Goal: Task Accomplishment & Management: Manage account settings

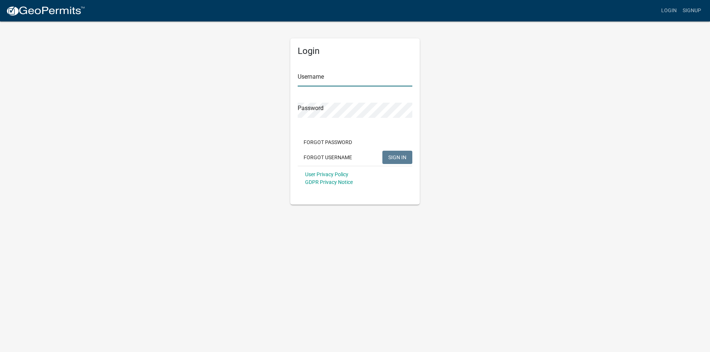
type input "cmillerfayette"
drag, startPoint x: 403, startPoint y: 158, endPoint x: 373, endPoint y: 158, distance: 30.0
click at [402, 158] on span "SIGN IN" at bounding box center [397, 157] width 18 height 6
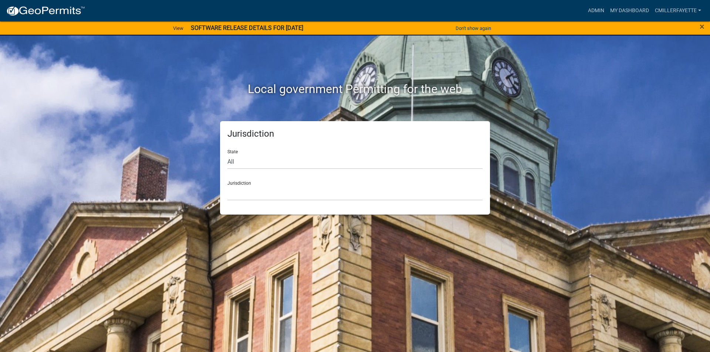
click at [249, 184] on div "Jurisdiction [GEOGRAPHIC_DATA], [US_STATE] [GEOGRAPHIC_DATA], [US_STATE][PERSON…" at bounding box center [354, 188] width 255 height 26
click at [232, 160] on select "All [US_STATE] [US_STATE] [US_STATE] [US_STATE] [US_STATE] [US_STATE] [US_STATE…" at bounding box center [354, 161] width 255 height 15
select select "[US_STATE]"
click at [227, 154] on select "All [US_STATE] [US_STATE] [US_STATE] [US_STATE] [US_STATE] [US_STATE] [US_STATE…" at bounding box center [354, 161] width 255 height 15
click at [248, 180] on div "Jurisdiction [GEOGRAPHIC_DATA], [US_STATE] [GEOGRAPHIC_DATA], [US_STATE] [GEOGR…" at bounding box center [354, 188] width 255 height 26
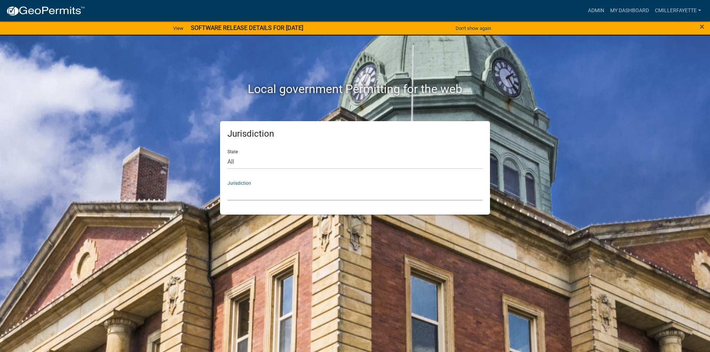
click at [241, 196] on select "[GEOGRAPHIC_DATA], [US_STATE] [GEOGRAPHIC_DATA], [US_STATE] [GEOGRAPHIC_DATA], …" at bounding box center [354, 193] width 255 height 15
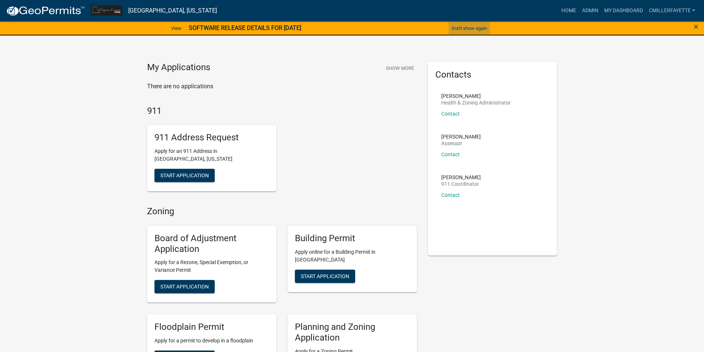
drag, startPoint x: 475, startPoint y: 27, endPoint x: 373, endPoint y: 62, distance: 107.4
click at [474, 28] on button "Don't show again" at bounding box center [469, 28] width 41 height 12
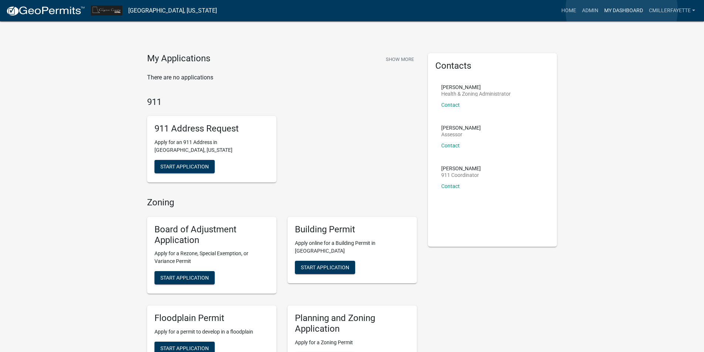
click at [622, 10] on link "My Dashboard" at bounding box center [624, 11] width 45 height 14
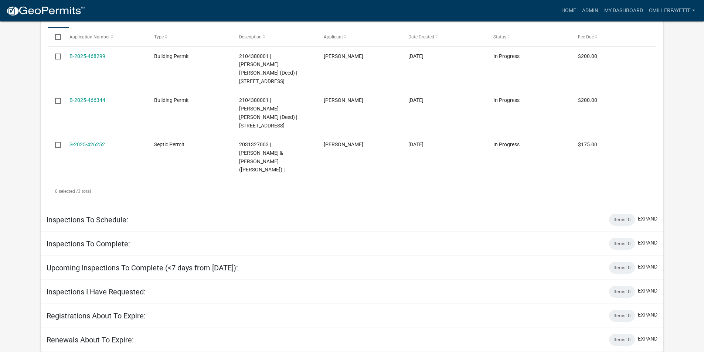
scroll to position [736, 0]
